Goal: Information Seeking & Learning: Check status

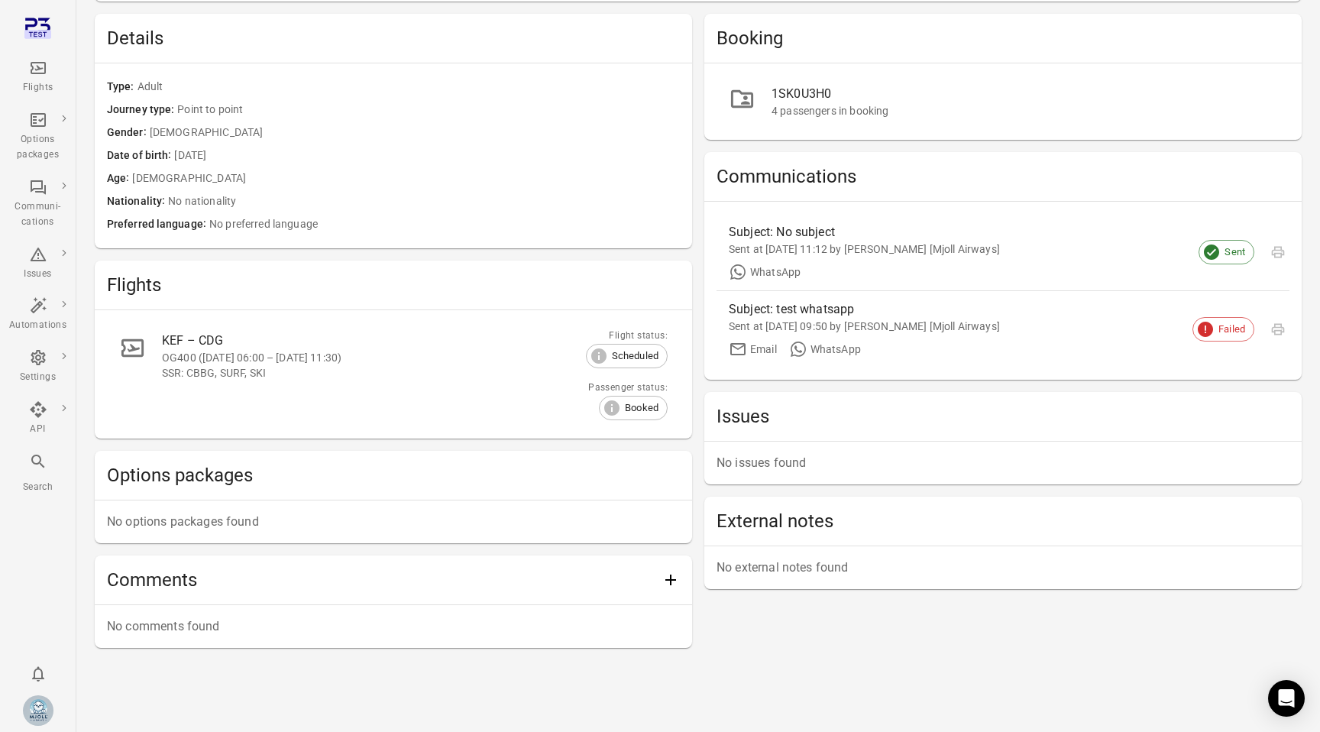
scroll to position [123, 0]
click at [900, 250] on div "Sent at [DATE] 11:12 by [PERSON_NAME] [Mjoll Airways]" at bounding box center [991, 247] width 524 height 15
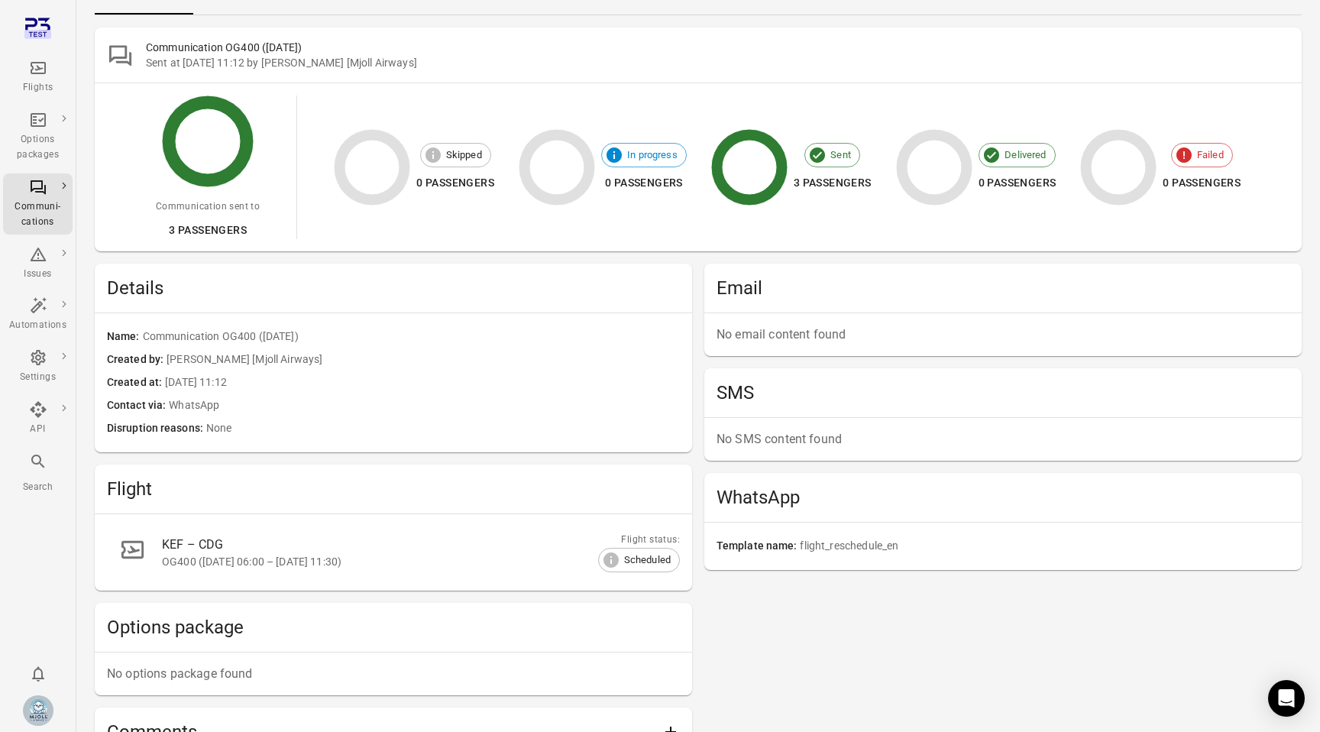
scroll to position [79, 0]
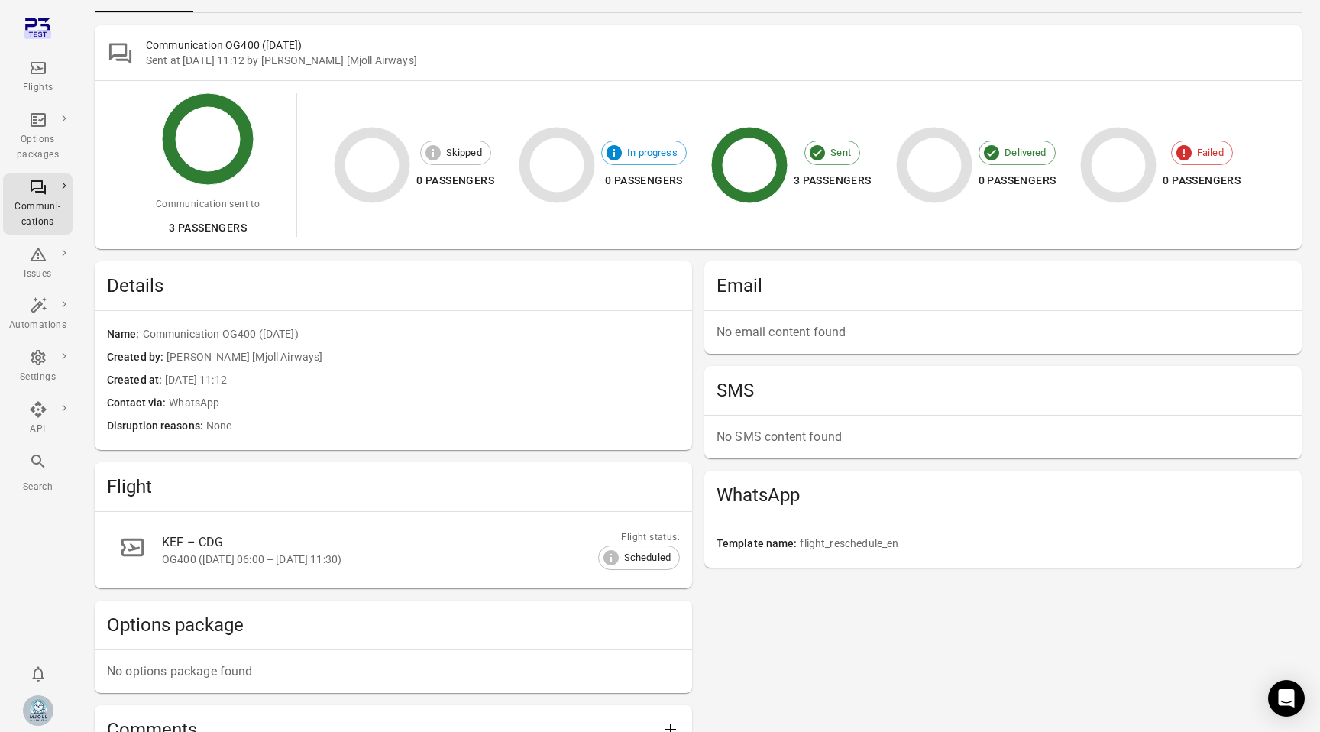
click at [847, 541] on span "flight_reschedule_en" at bounding box center [1045, 543] width 490 height 17
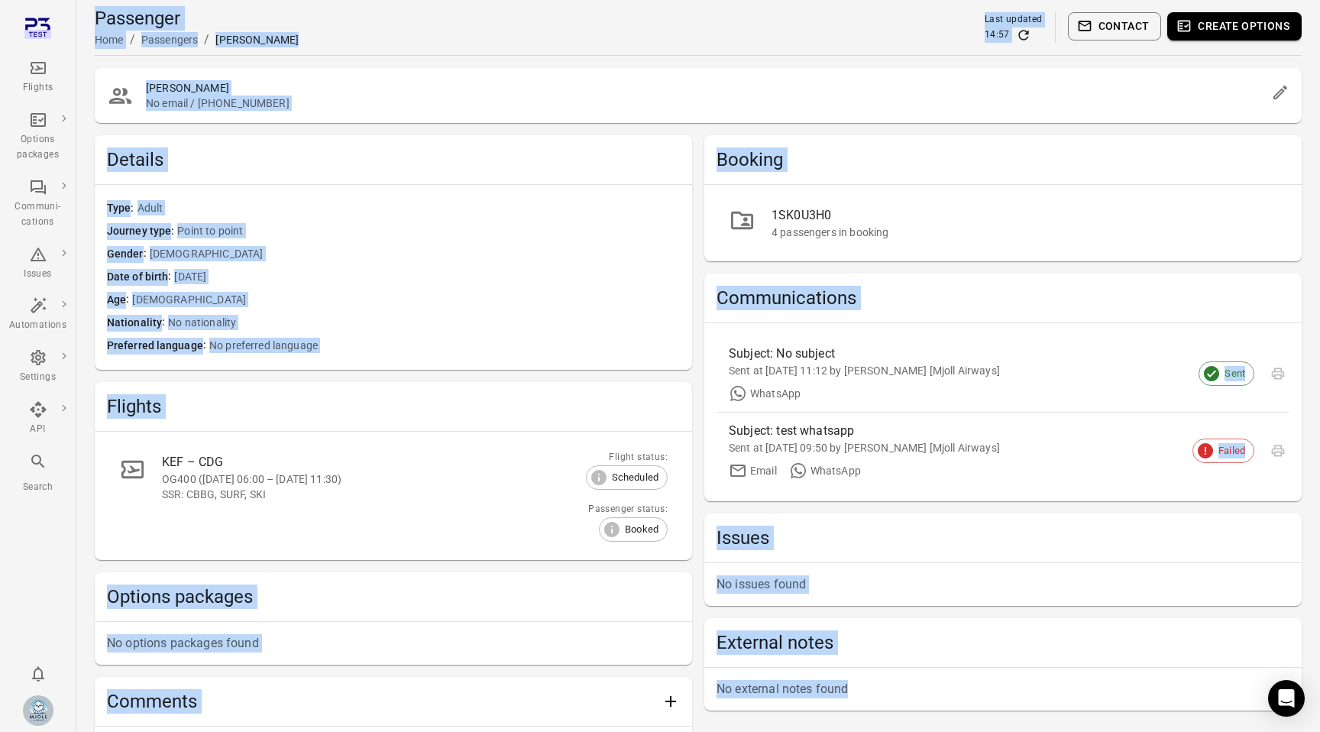
click at [282, 93] on h2 "[PERSON_NAME]" at bounding box center [705, 87] width 1119 height 15
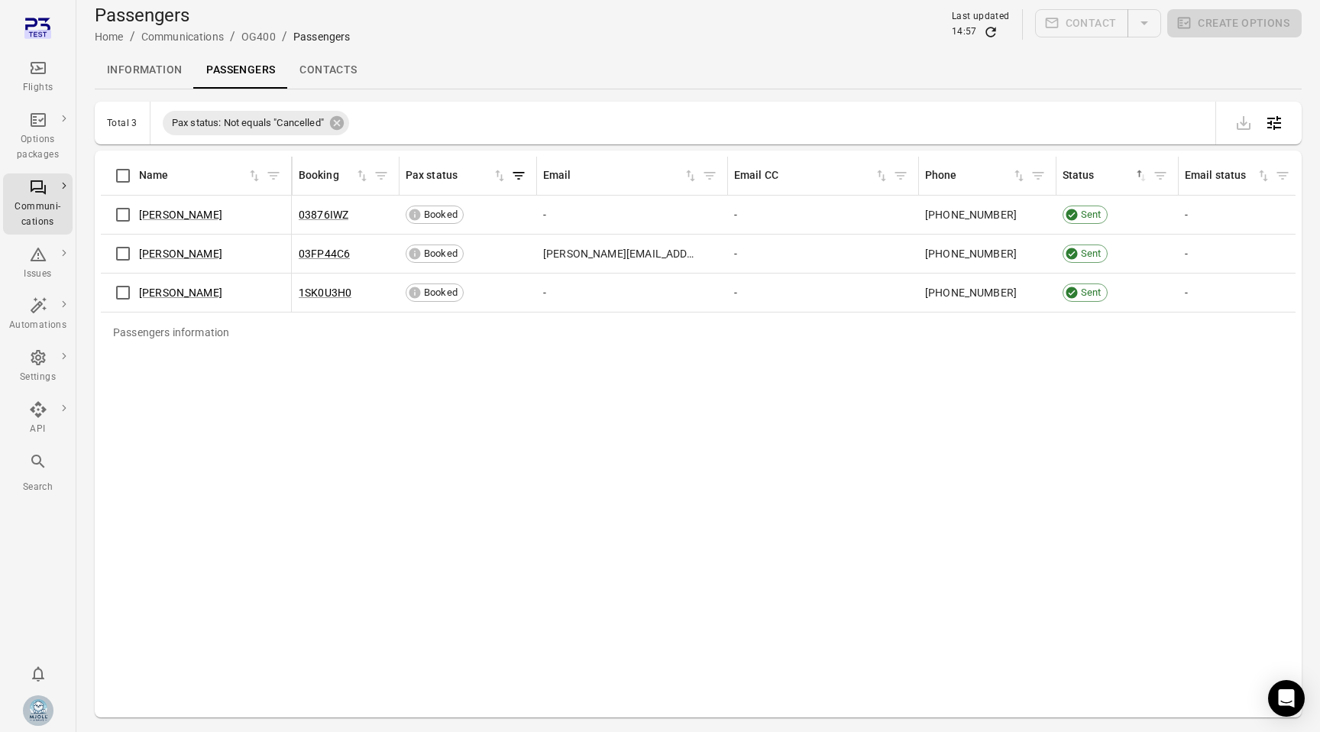
scroll to position [0, 270]
